Goal: Navigation & Orientation: Find specific page/section

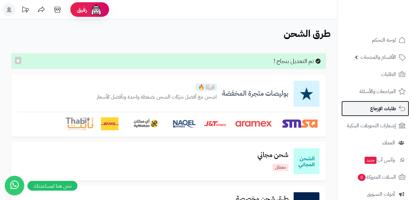
click at [389, 108] on span "طلبات الإرجاع" at bounding box center [383, 108] width 26 height 9
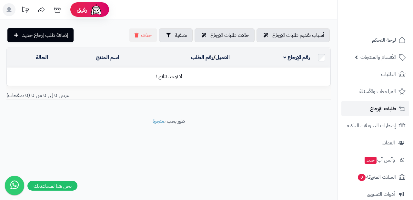
click at [385, 106] on span "طلبات الإرجاع" at bounding box center [383, 108] width 26 height 9
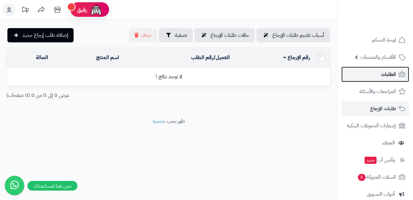
click at [389, 75] on span "الطلبات" at bounding box center [388, 74] width 15 height 9
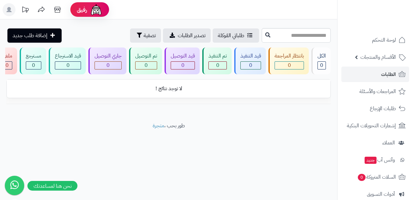
scroll to position [0, -10]
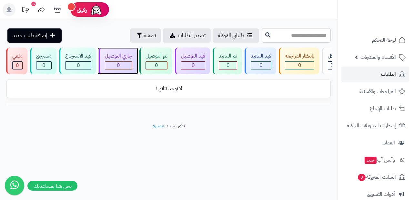
click at [118, 69] on span "0" at bounding box center [118, 65] width 3 height 8
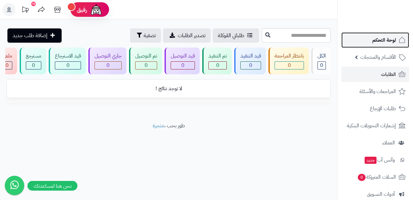
click at [382, 42] on span "لوحة التحكم" at bounding box center [384, 40] width 24 height 9
